Goal: Information Seeking & Learning: Learn about a topic

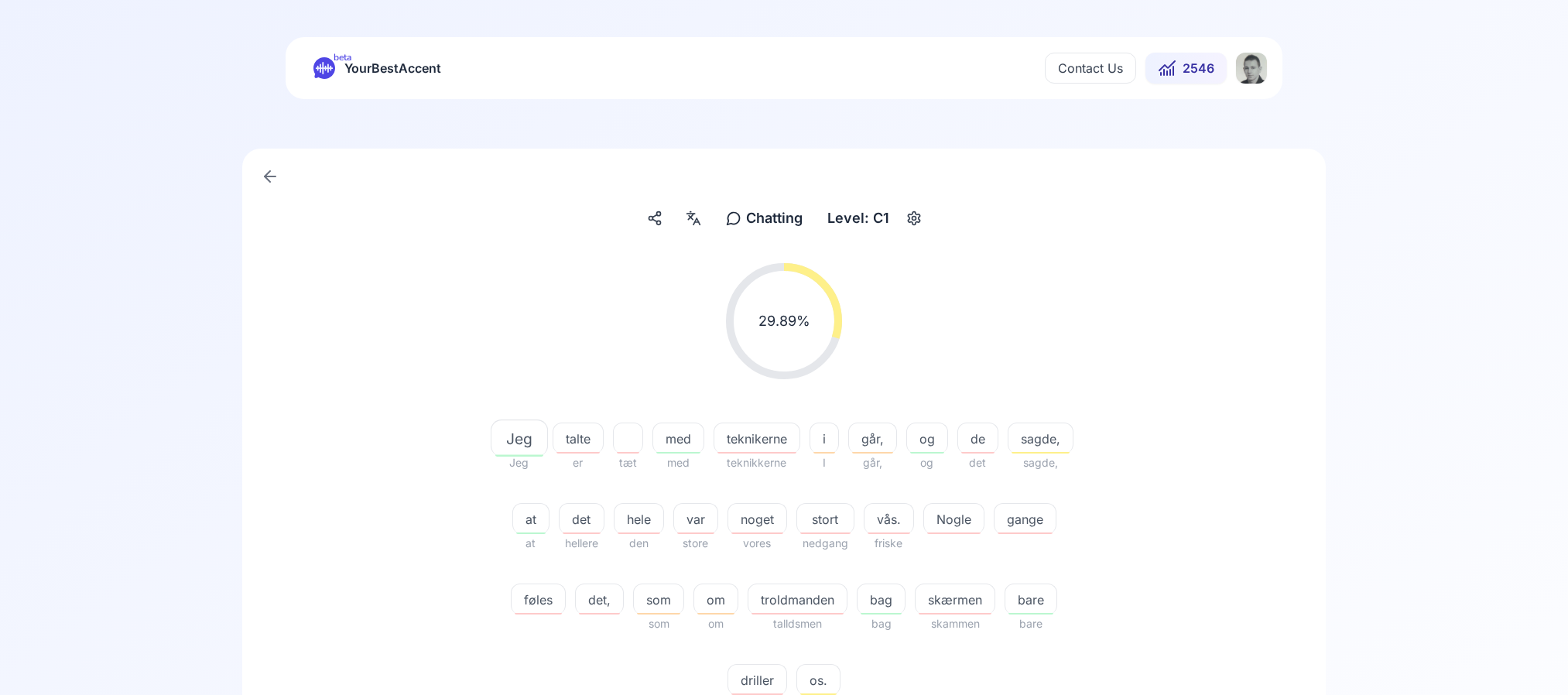
scroll to position [359, 0]
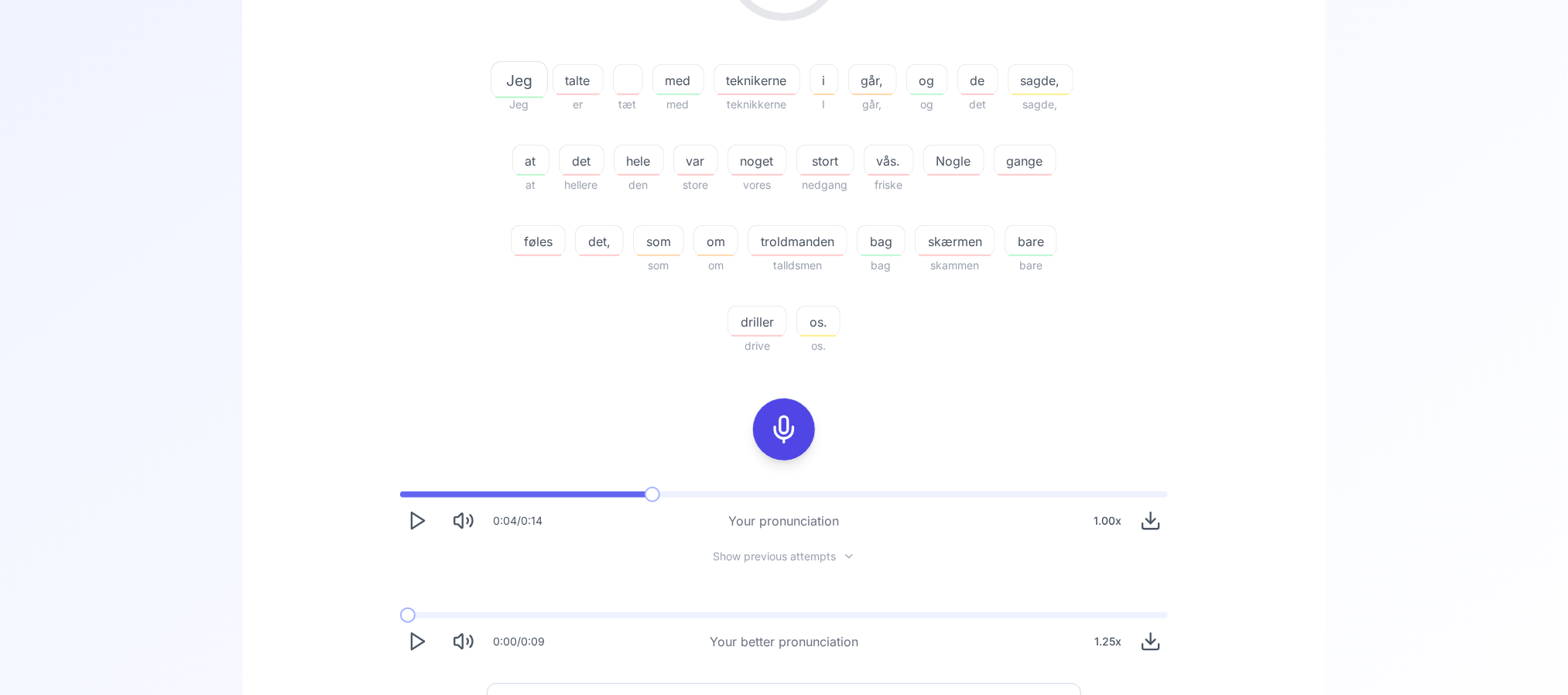
click at [249, 246] on div "Chatting Chatting Level: C1 29.89 % 29.89 % Jeg Jeg talte er tæt med med teknik…" at bounding box center [784, 274] width 1084 height 968
click at [585, 64] on div "talte" at bounding box center [578, 79] width 51 height 31
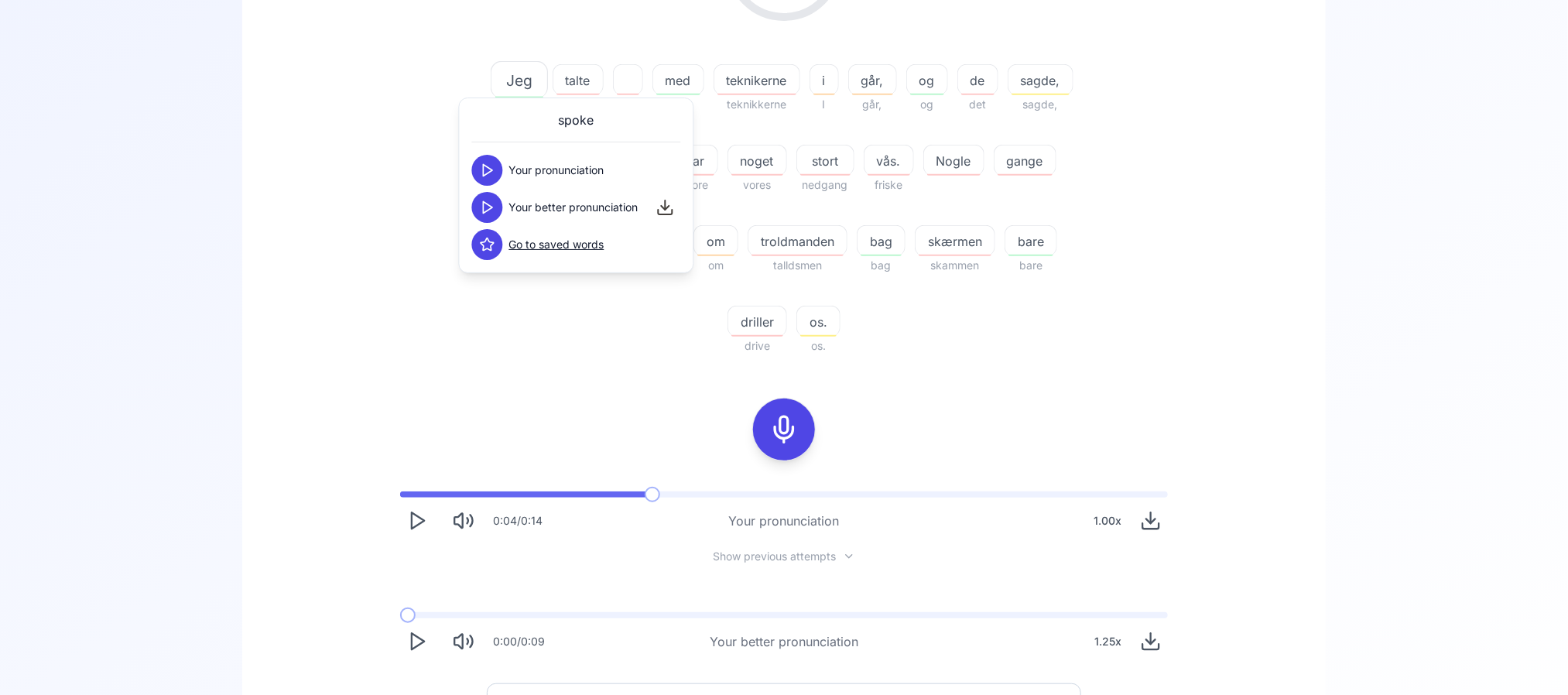
click at [478, 175] on button at bounding box center [487, 170] width 31 height 31
click at [485, 197] on button at bounding box center [487, 207] width 31 height 31
click at [379, 258] on div "29.89 % 29.89 % Jeg Jeg talte er tæt med med teknikerne teknikkerne i I går, gå…" at bounding box center [784, 130] width 891 height 475
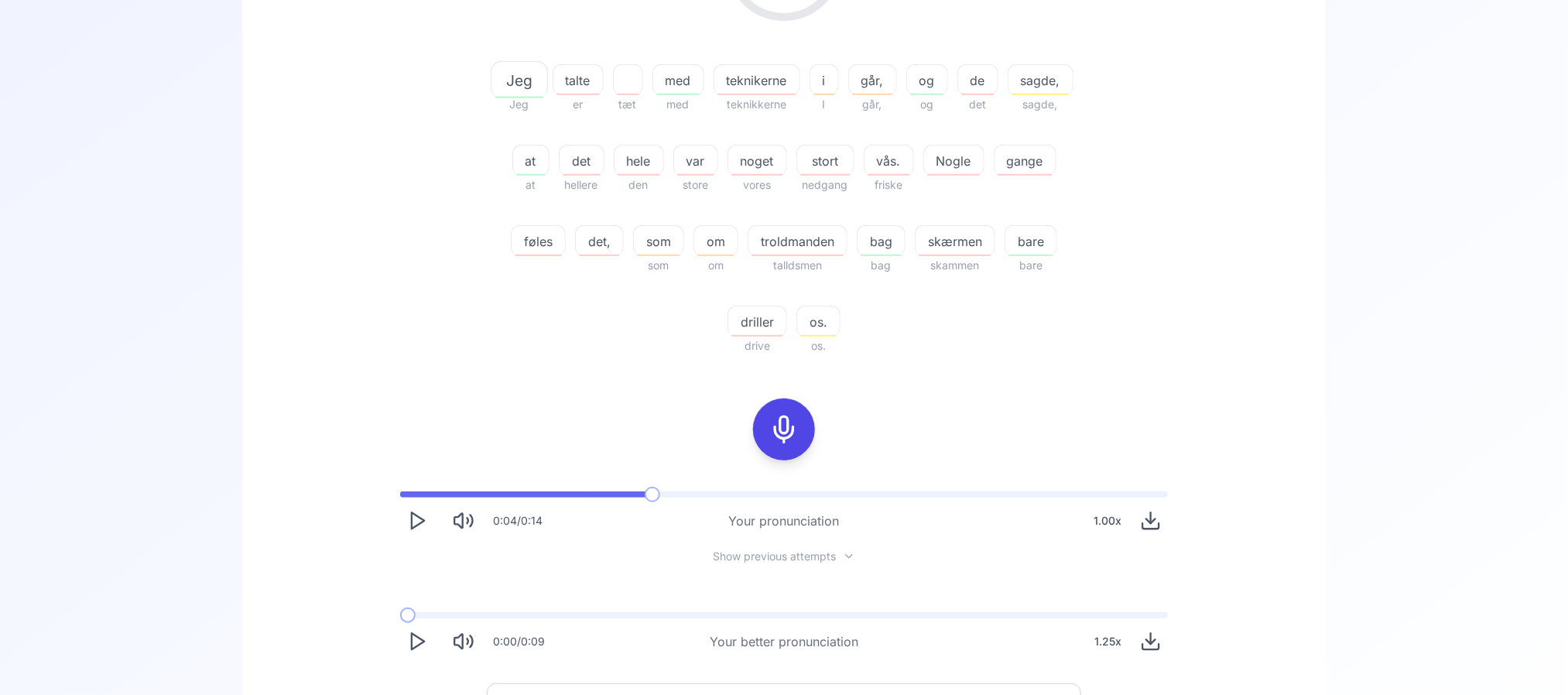
drag, startPoint x: 560, startPoint y: 77, endPoint x: 603, endPoint y: 79, distance: 43.0
click at [603, 79] on div "Jeg Jeg talte er tæt med med teknikerne teknikkerne i I går, går, og og de det …" at bounding box center [784, 201] width 594 height 310
drag, startPoint x: 606, startPoint y: 79, endPoint x: 560, endPoint y: 75, distance: 46.2
click at [560, 75] on div "Jeg Jeg talte er tæt med med teknikerne teknikkerne i I går, går, og og de det …" at bounding box center [784, 201] width 594 height 310
click at [0, 337] on div at bounding box center [0, 337] width 0 height 0
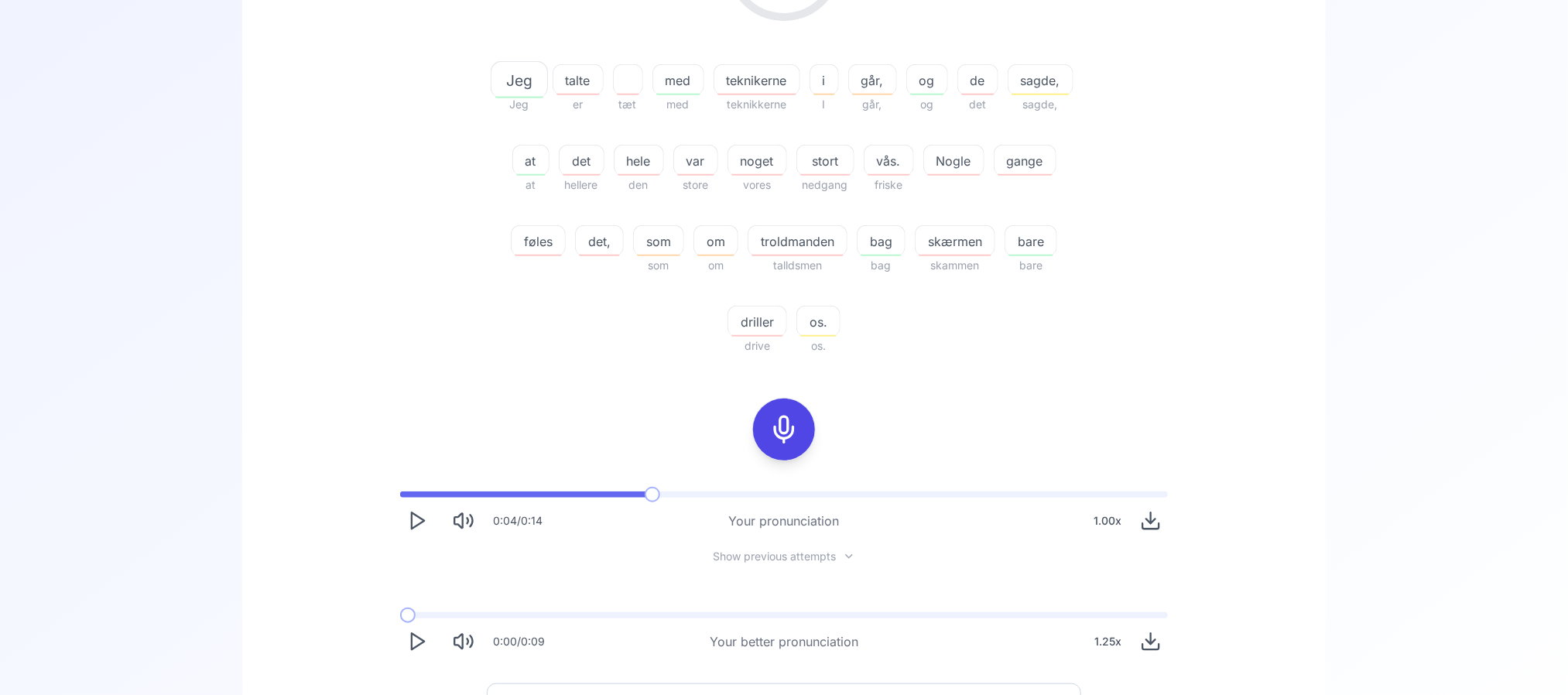
click at [400, 148] on div "29.89 % 29.89 % Jeg Jeg talte er tæt med med teknikerne teknikkerne i I går, gå…" at bounding box center [784, 130] width 891 height 475
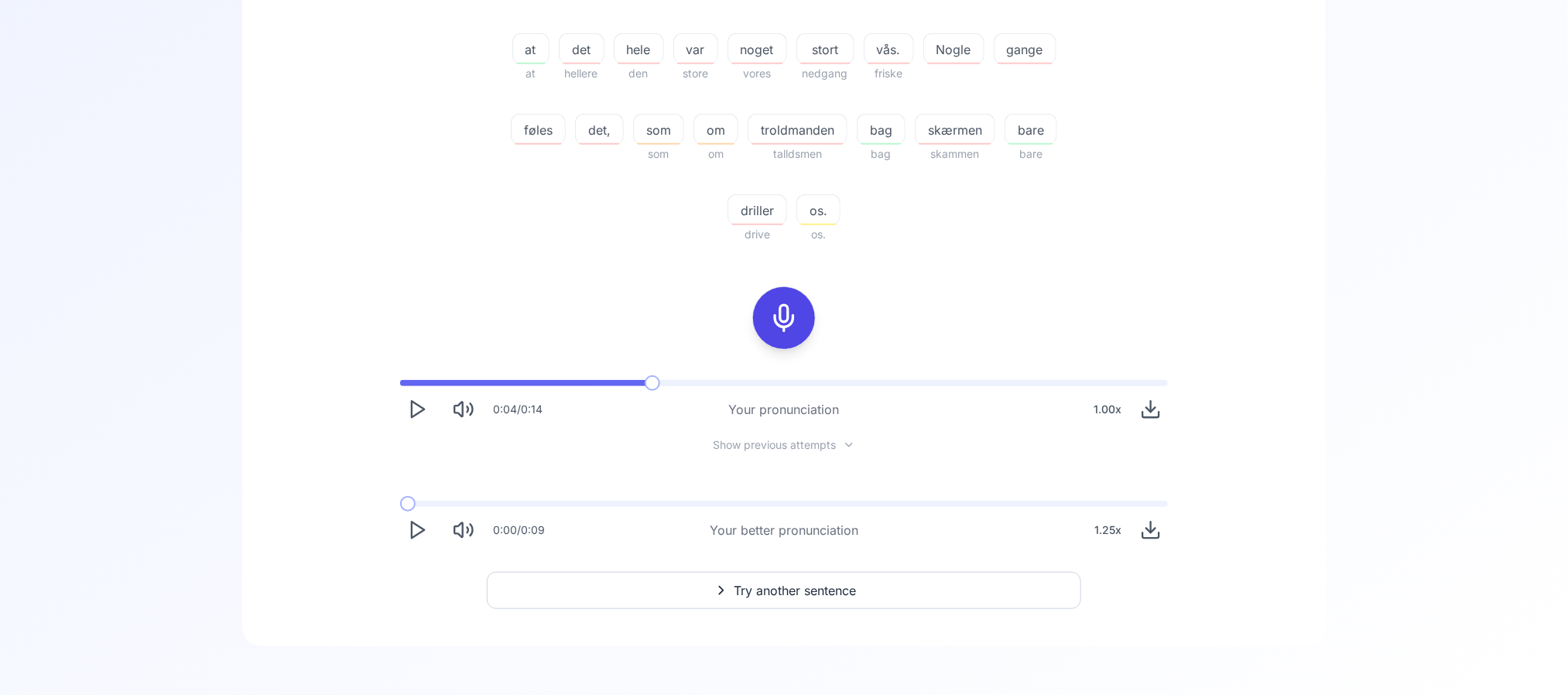
click at [779, 321] on icon at bounding box center [784, 318] width 31 height 31
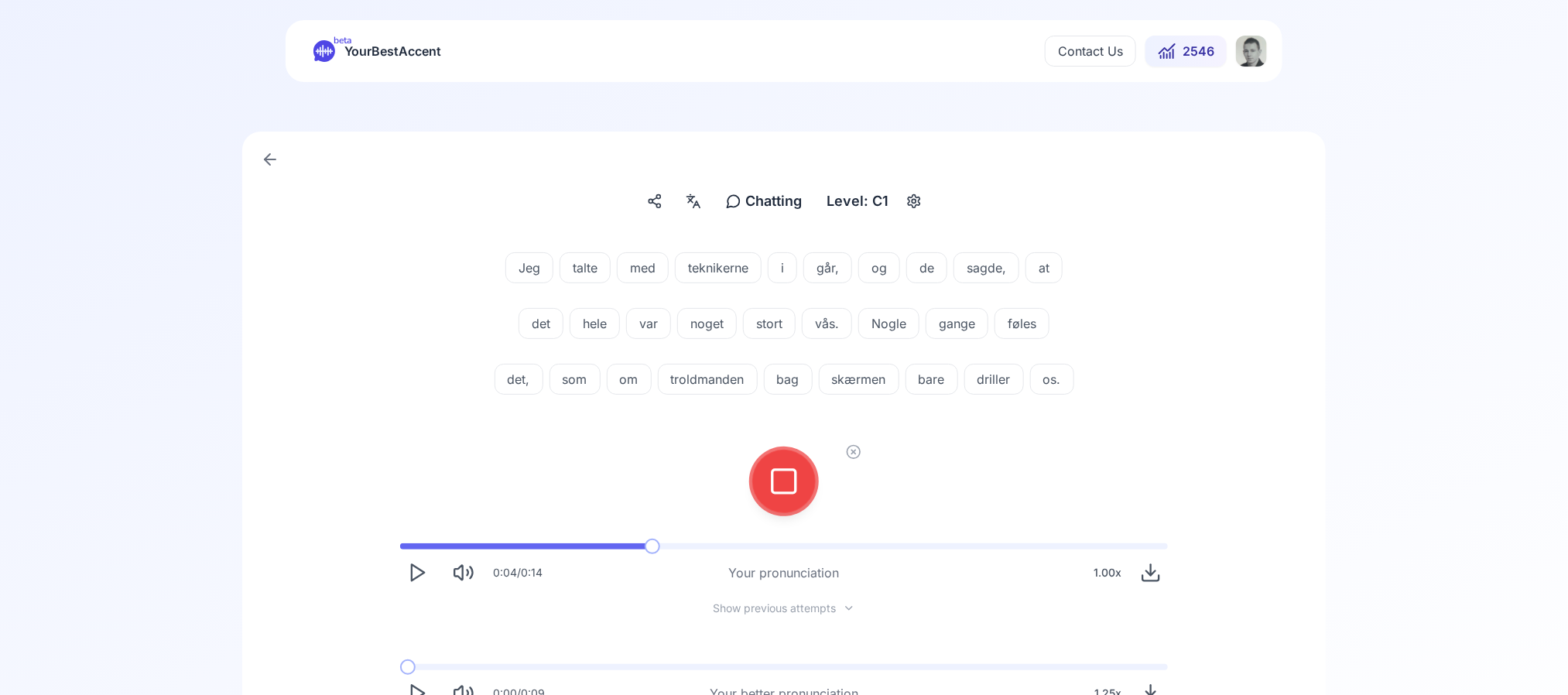
scroll to position [3, 0]
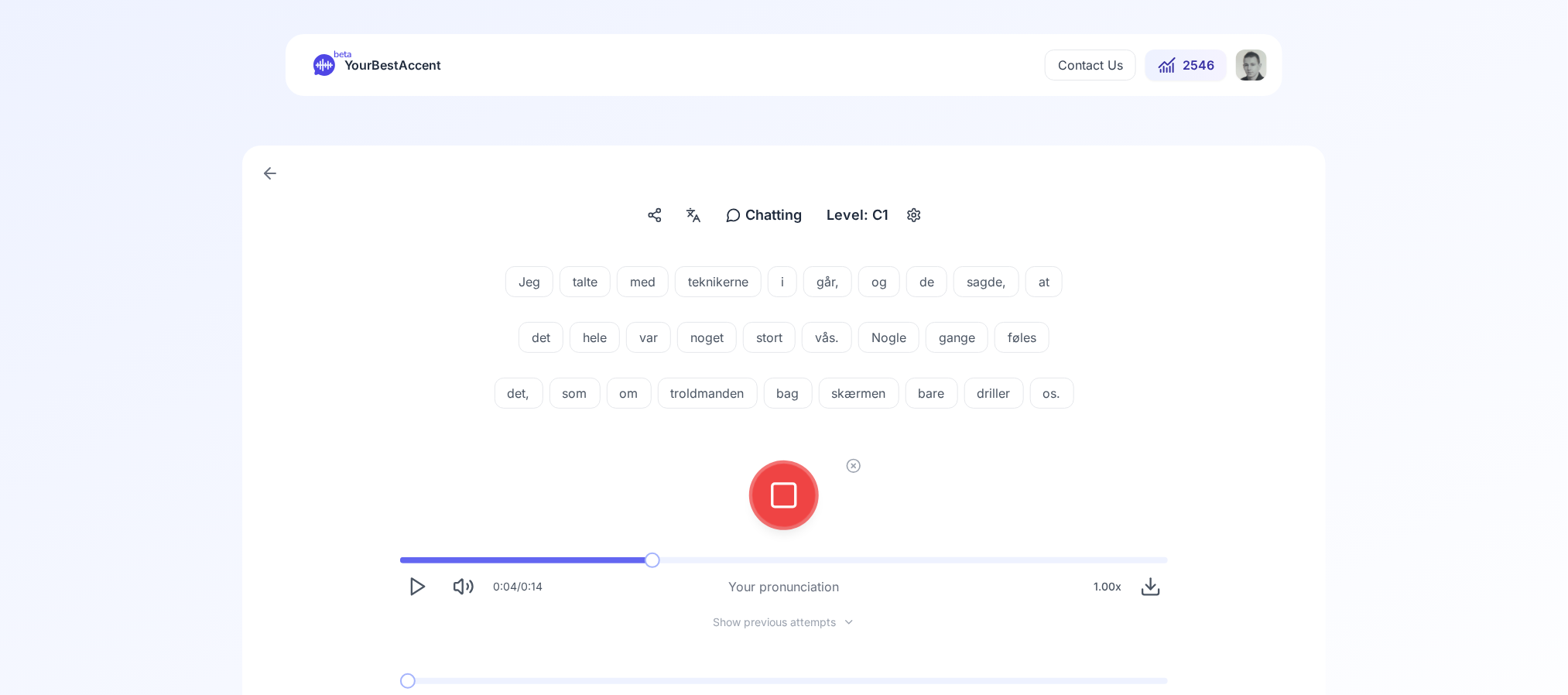
click at [764, 526] on button at bounding box center [784, 495] width 62 height 62
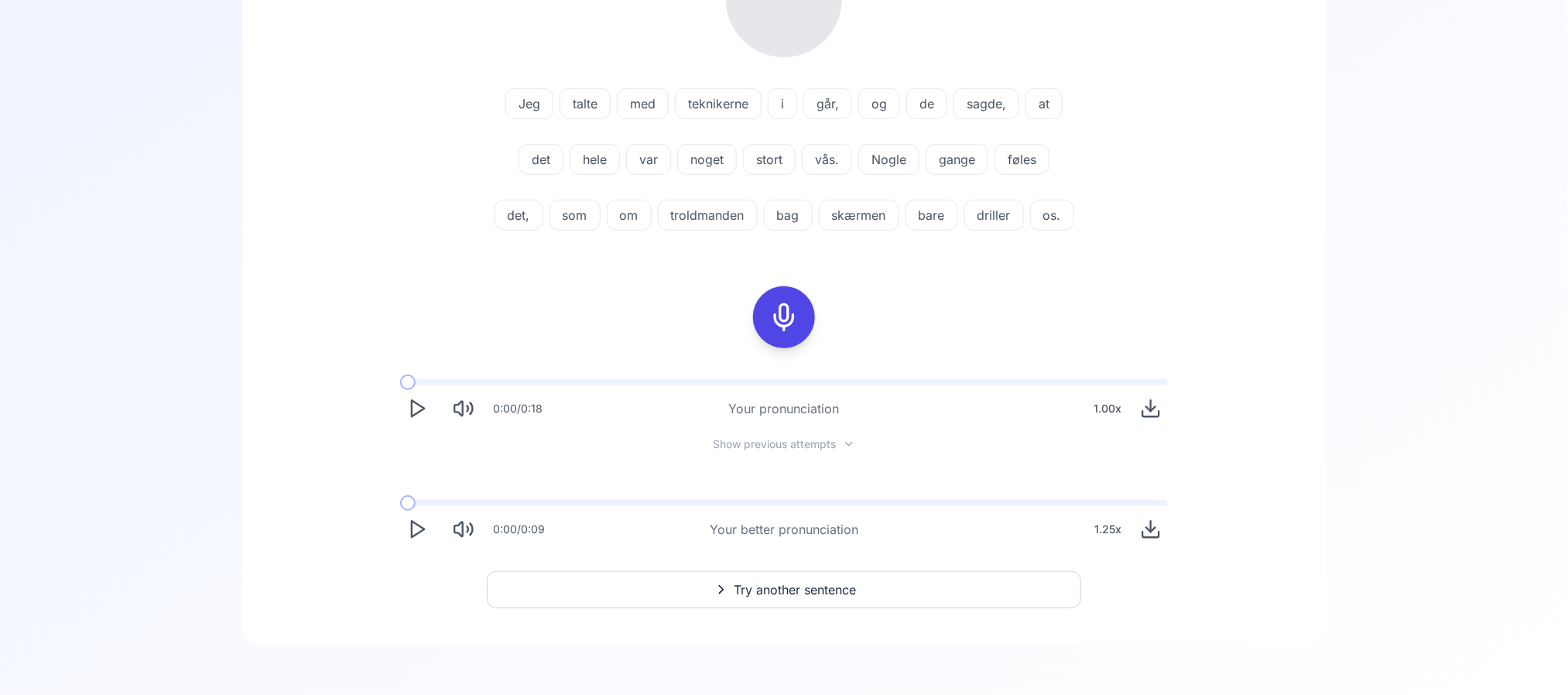
scroll to position [237, 0]
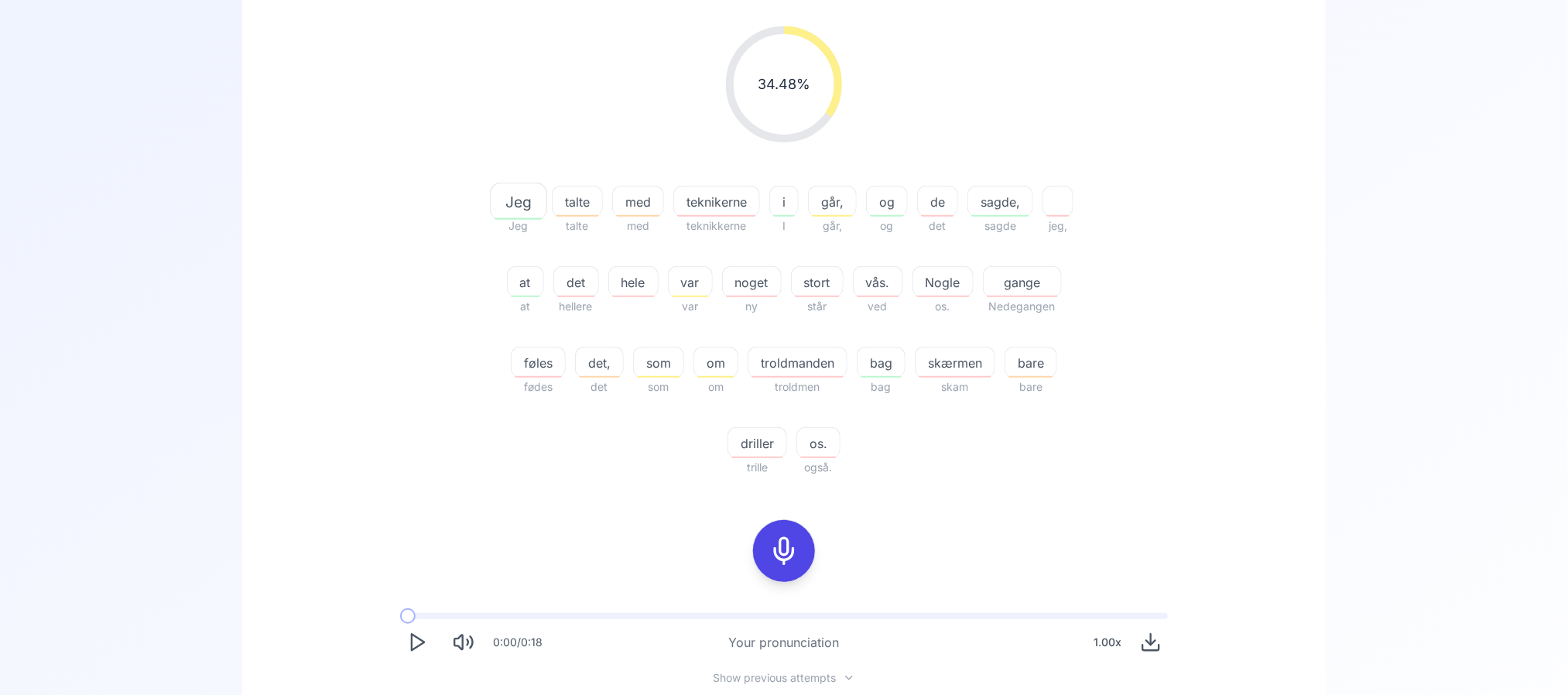
click at [706, 209] on span "teknikerne" at bounding box center [716, 201] width 85 height 18
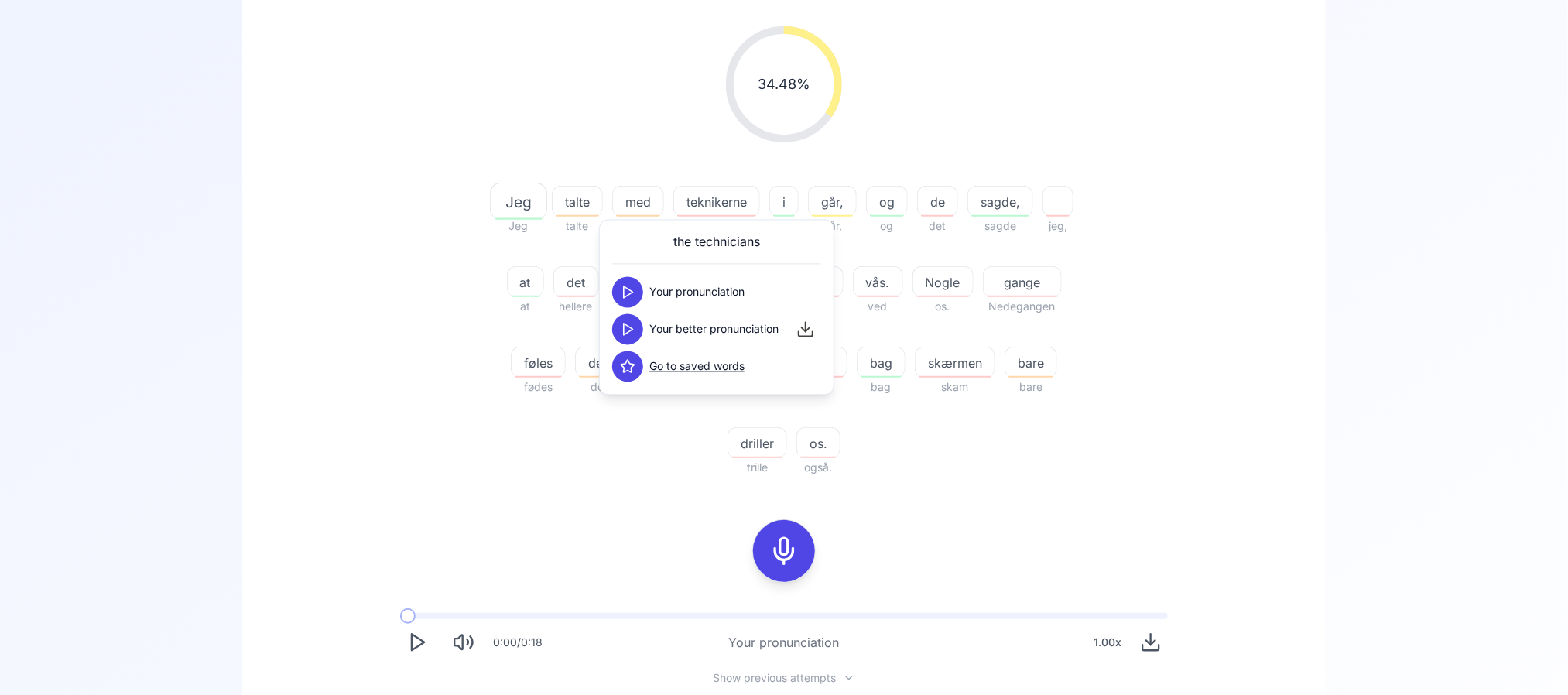
click at [609, 287] on div "the technicians Your pronunciation Your better pronunciation Go to saved words" at bounding box center [716, 307] width 235 height 176
click at [625, 339] on button at bounding box center [627, 330] width 31 height 31
click at [611, 286] on div "the technicians Your pronunciation Your better pronunciation Go to saved words" at bounding box center [716, 307] width 235 height 176
click at [632, 294] on icon at bounding box center [627, 292] width 15 height 15
click at [406, 300] on div "34.48 % 34.48 % Jeg Jeg talte talte med med teknikerne teknikkerne i I går, går…" at bounding box center [784, 251] width 891 height 475
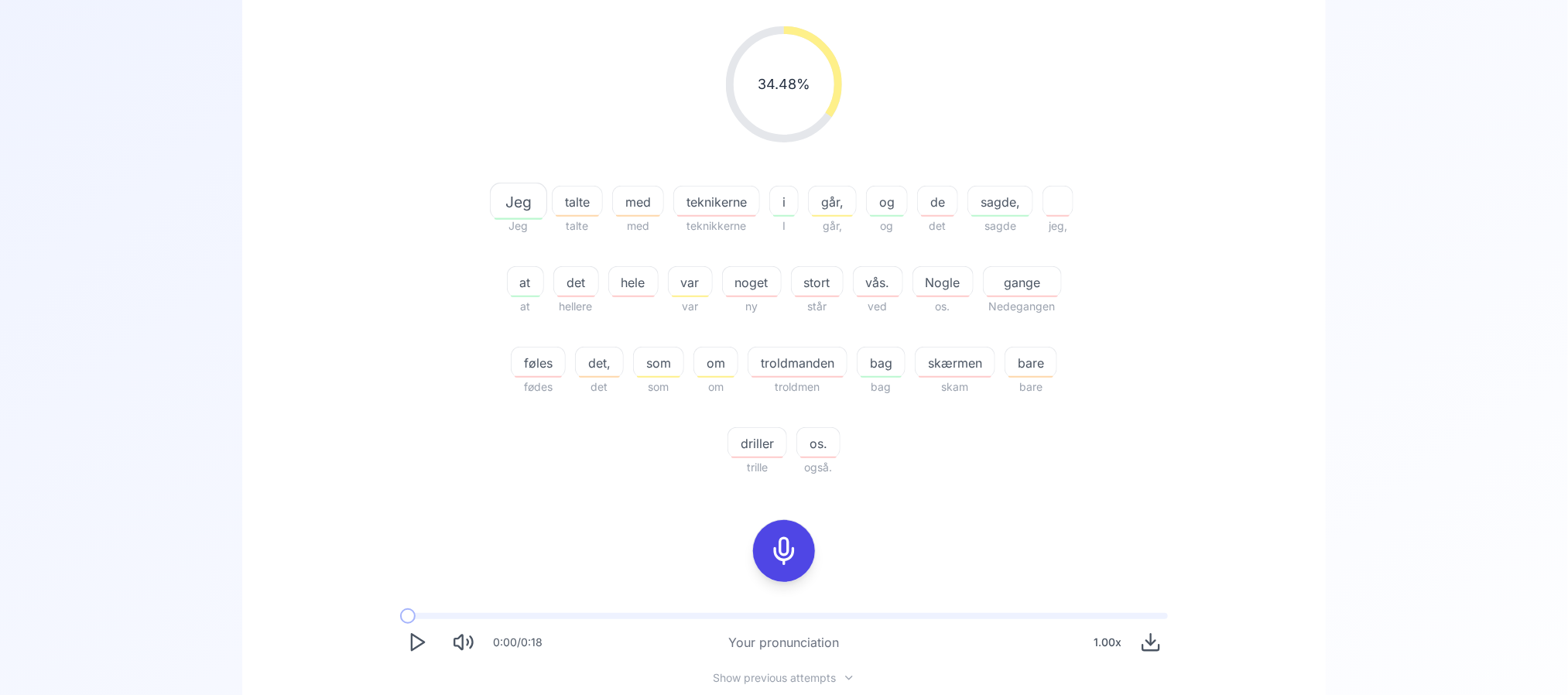
click at [805, 547] on button at bounding box center [784, 551] width 62 height 62
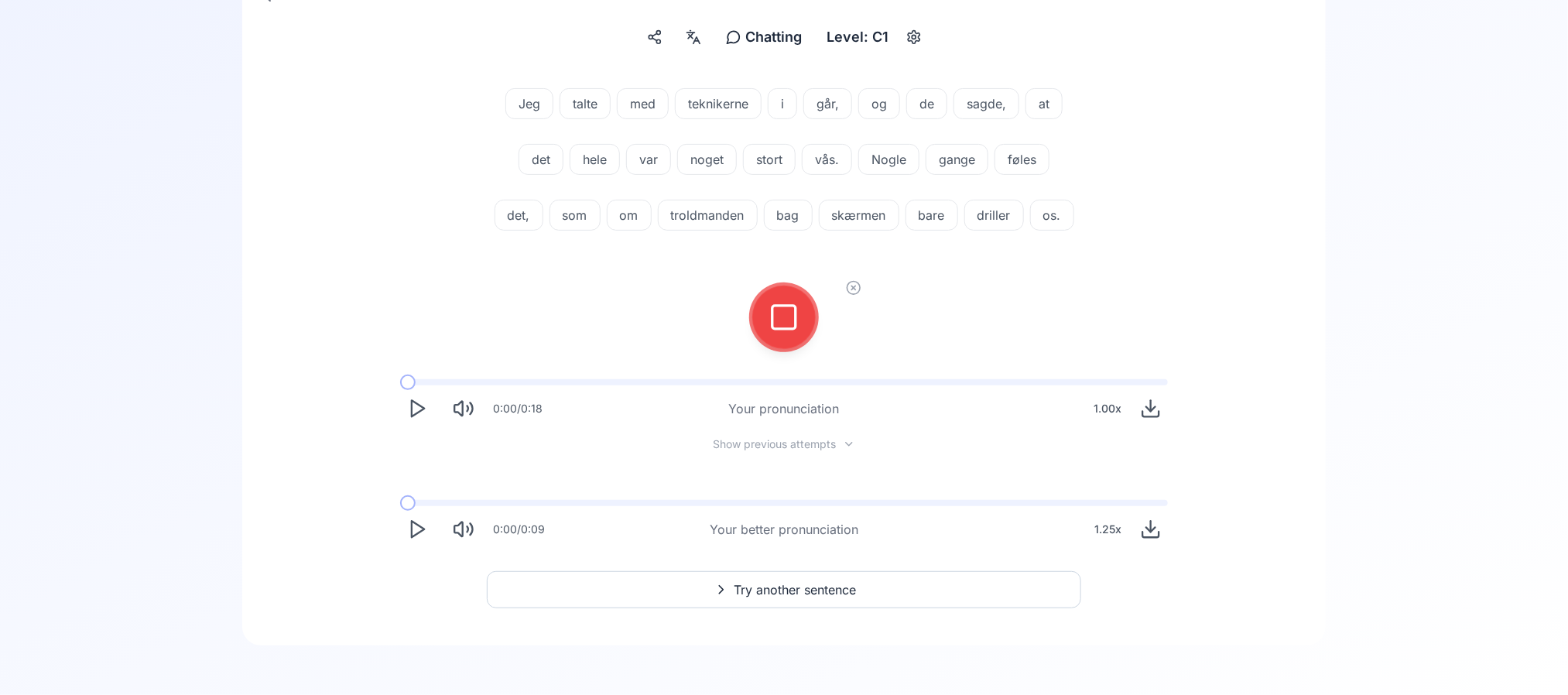
scroll to position [235, 0]
click at [817, 327] on div at bounding box center [784, 318] width 140 height 140
click at [808, 323] on button at bounding box center [784, 317] width 62 height 62
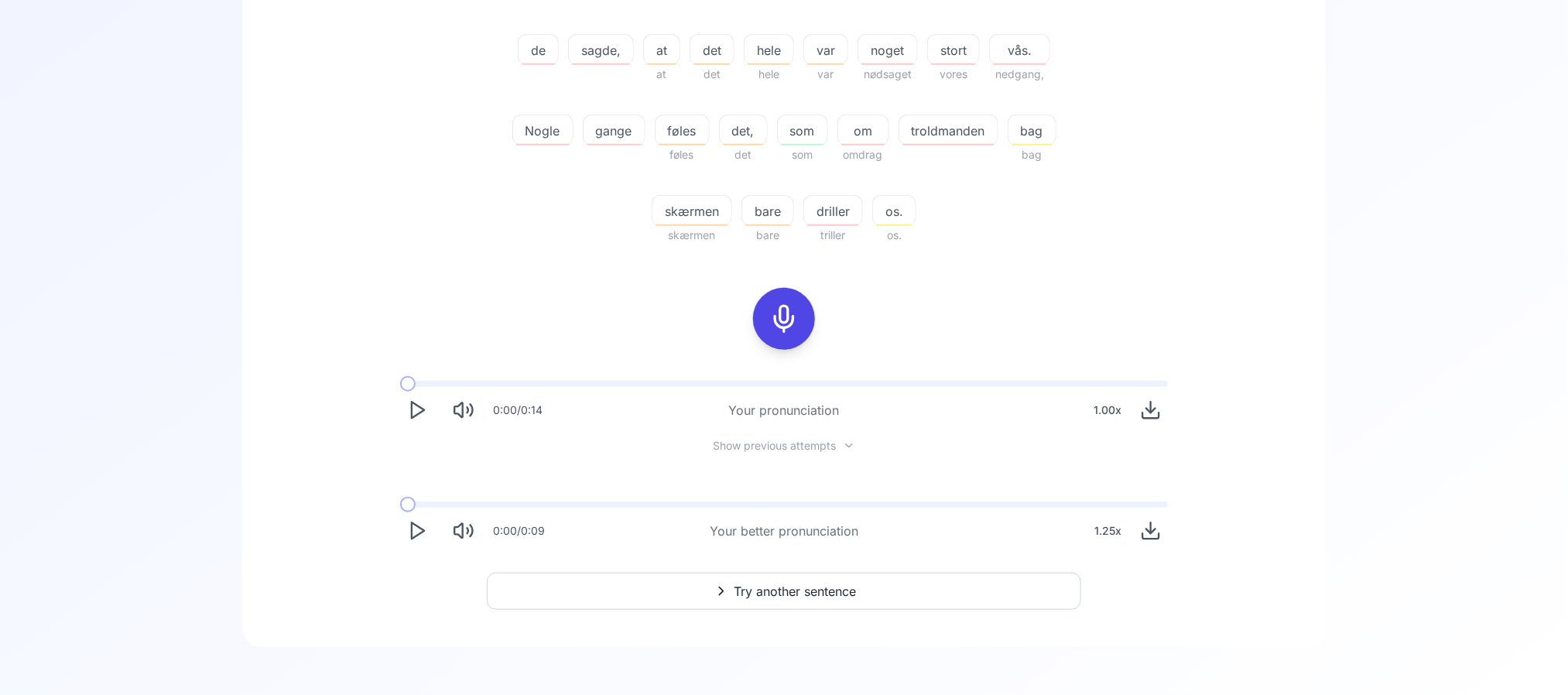
scroll to position [470, 0]
click at [833, 211] on span "driller" at bounding box center [833, 210] width 58 height 18
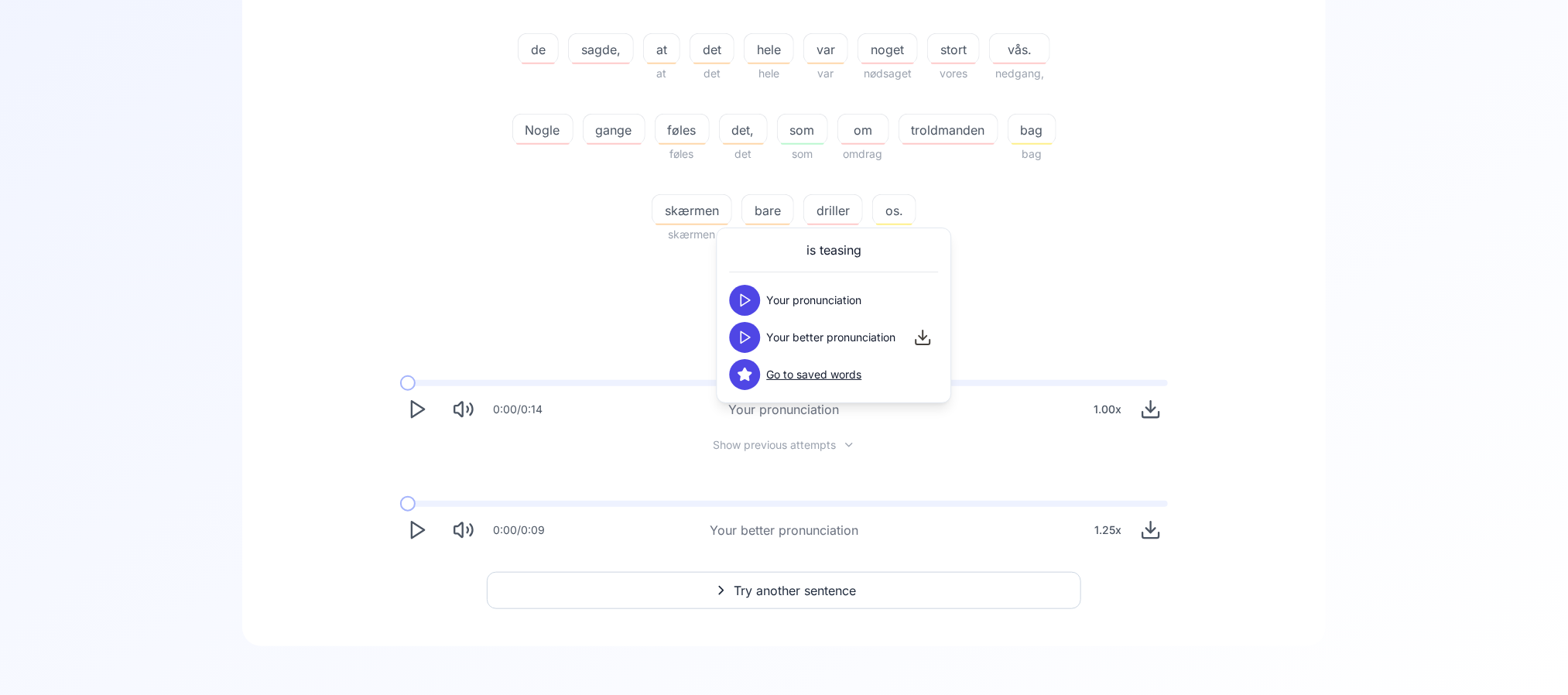
click at [756, 326] on button at bounding box center [745, 337] width 31 height 31
click at [1106, 237] on div "20.00 % 20.00 % Jeg Jeg talte tager med til teknikerne at melde teknikkerne i I…" at bounding box center [784, 18] width 891 height 475
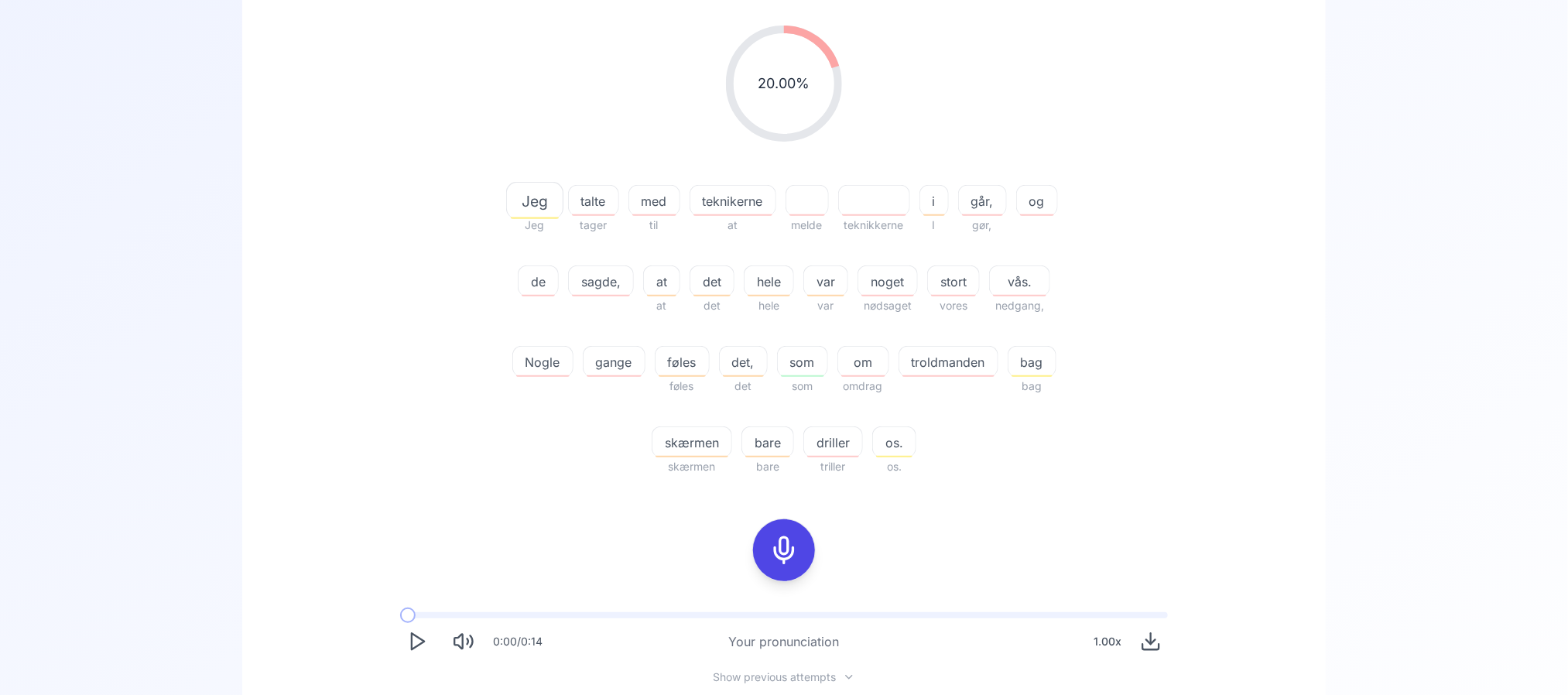
click at [762, 548] on button at bounding box center [784, 550] width 62 height 62
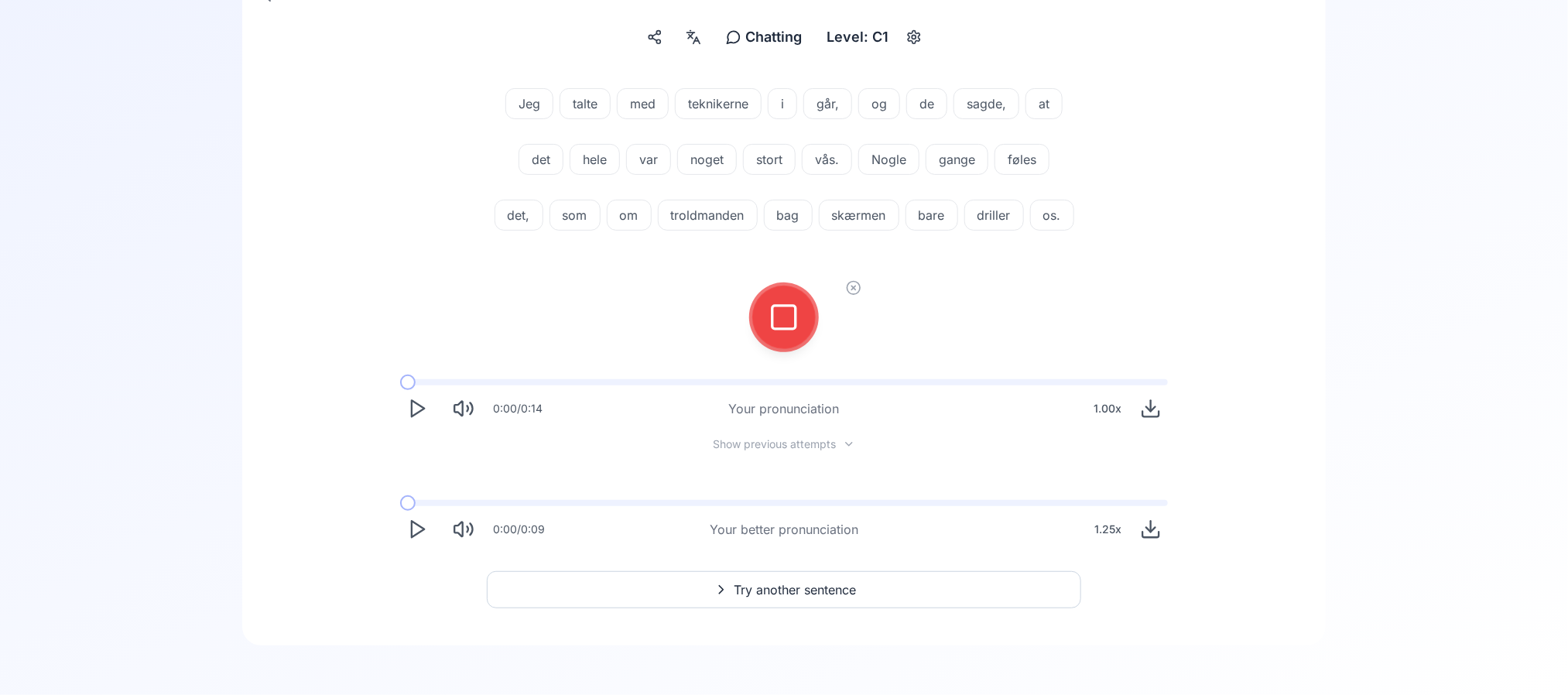
scroll to position [235, 0]
click at [810, 312] on button at bounding box center [784, 317] width 62 height 62
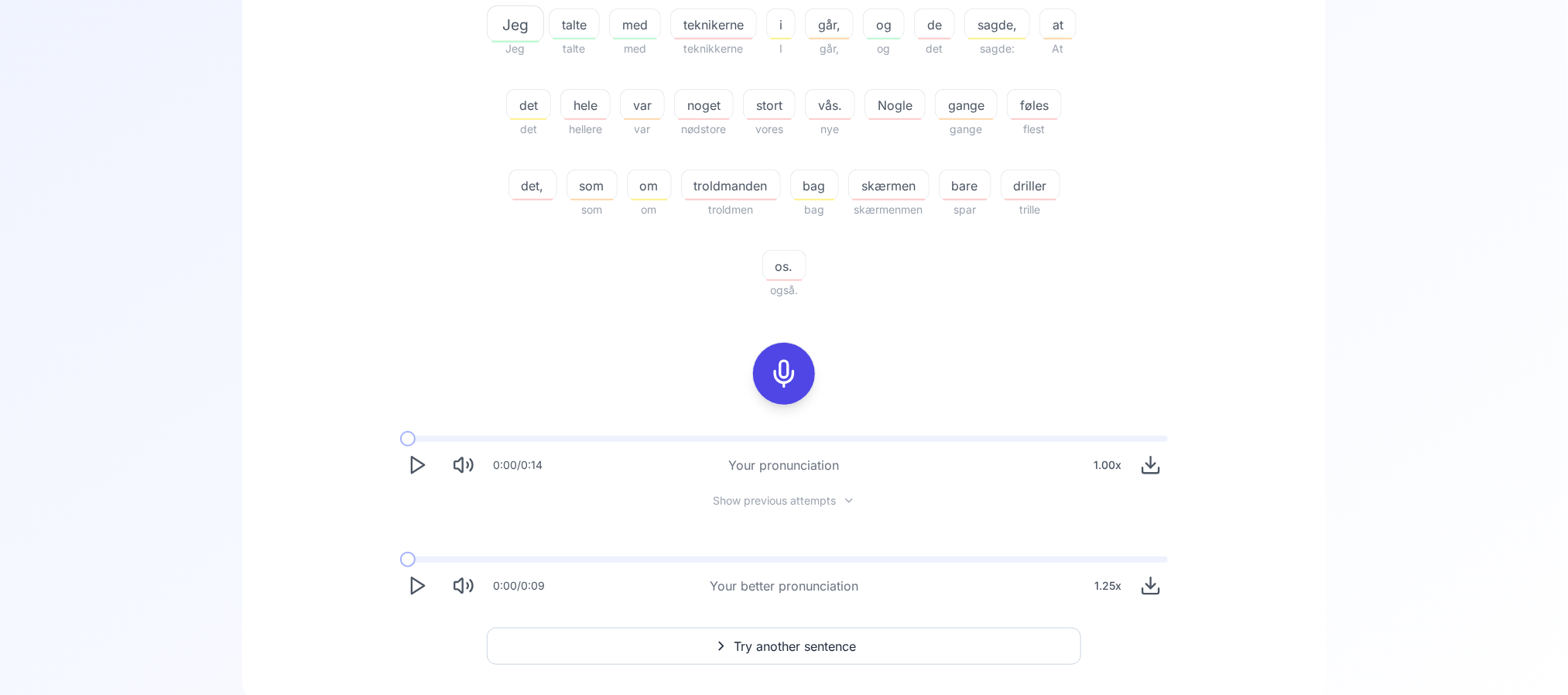
scroll to position [470, 0]
